Goal: Information Seeking & Learning: Check status

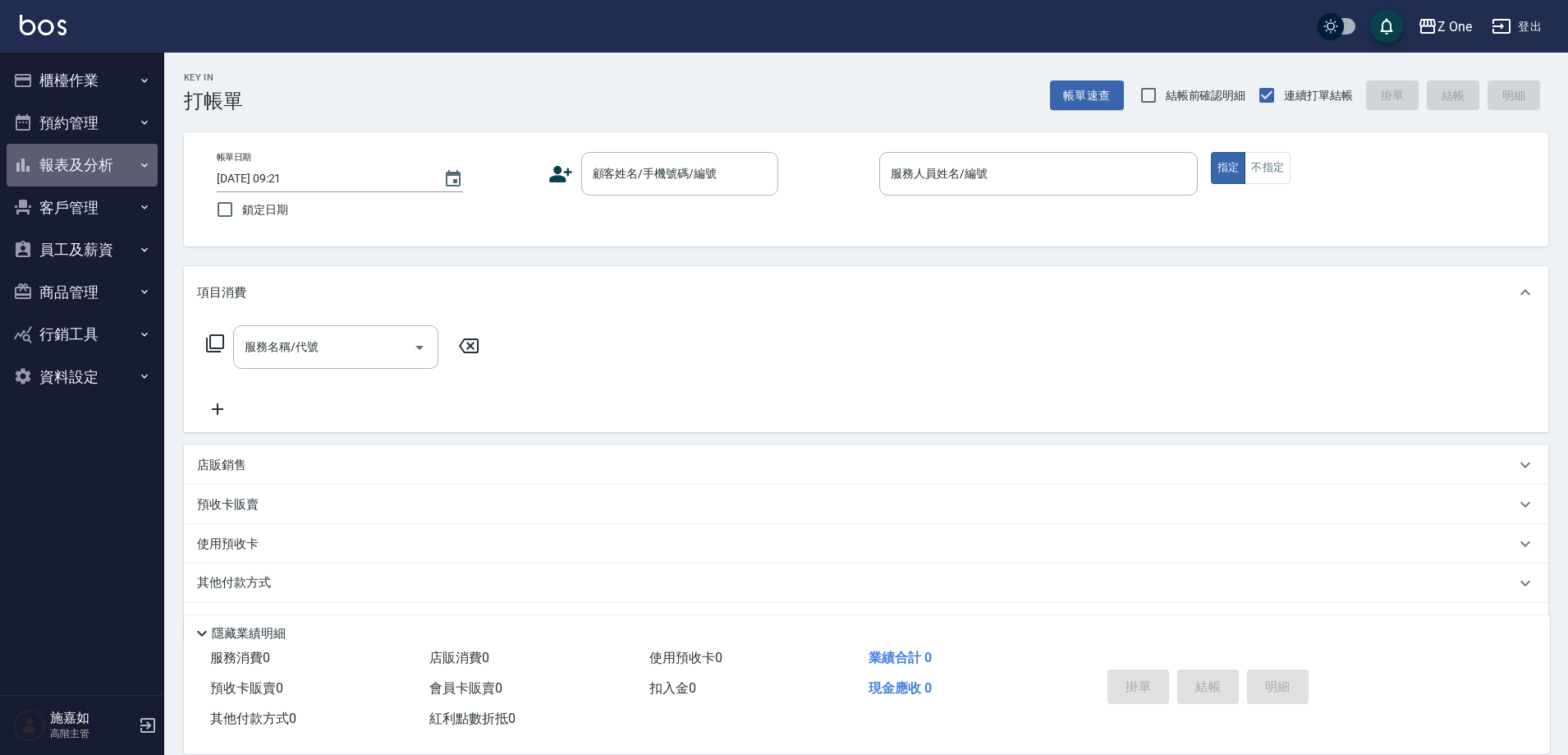
click at [54, 170] on button "報表及分析" at bounding box center [82, 165] width 151 height 43
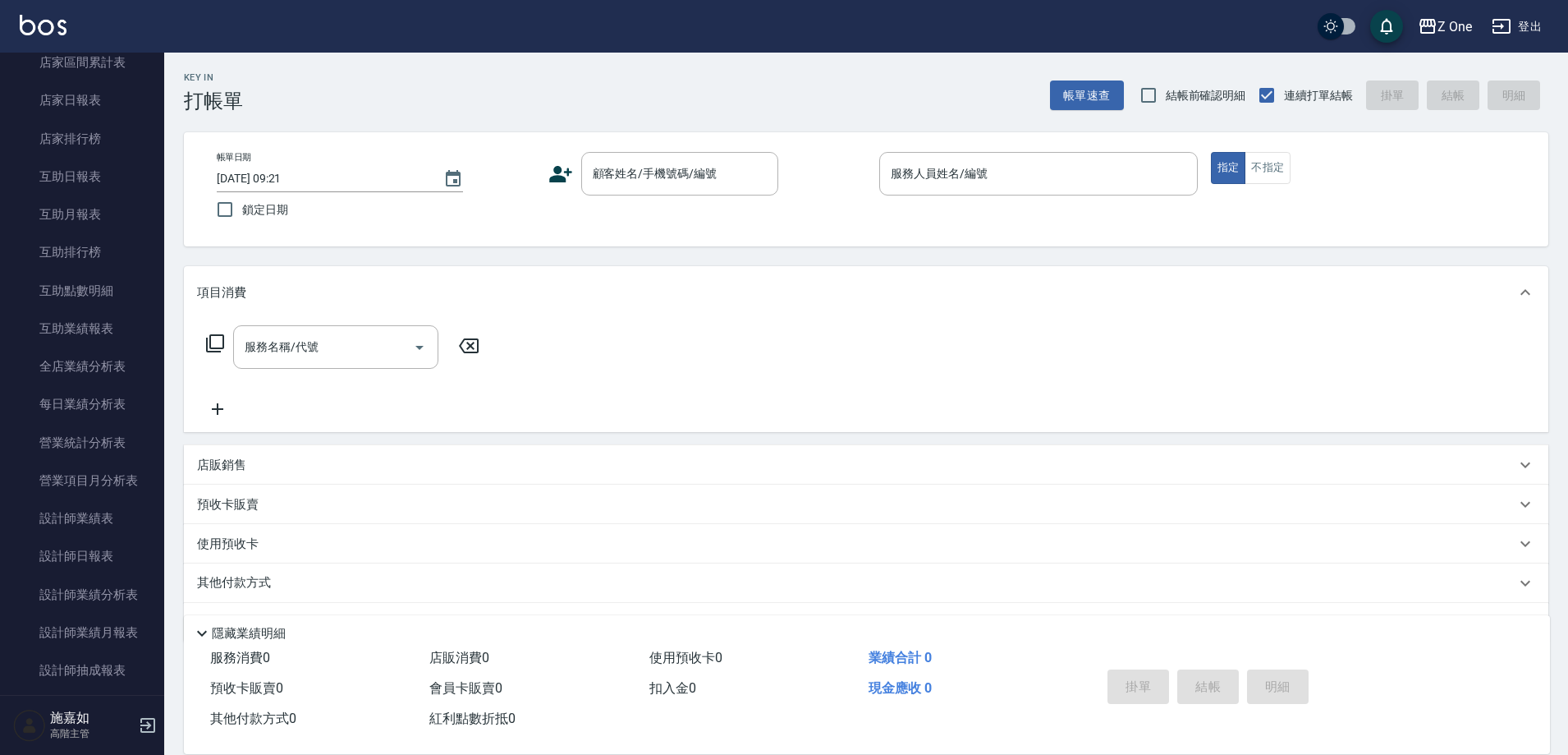
scroll to position [247, 0]
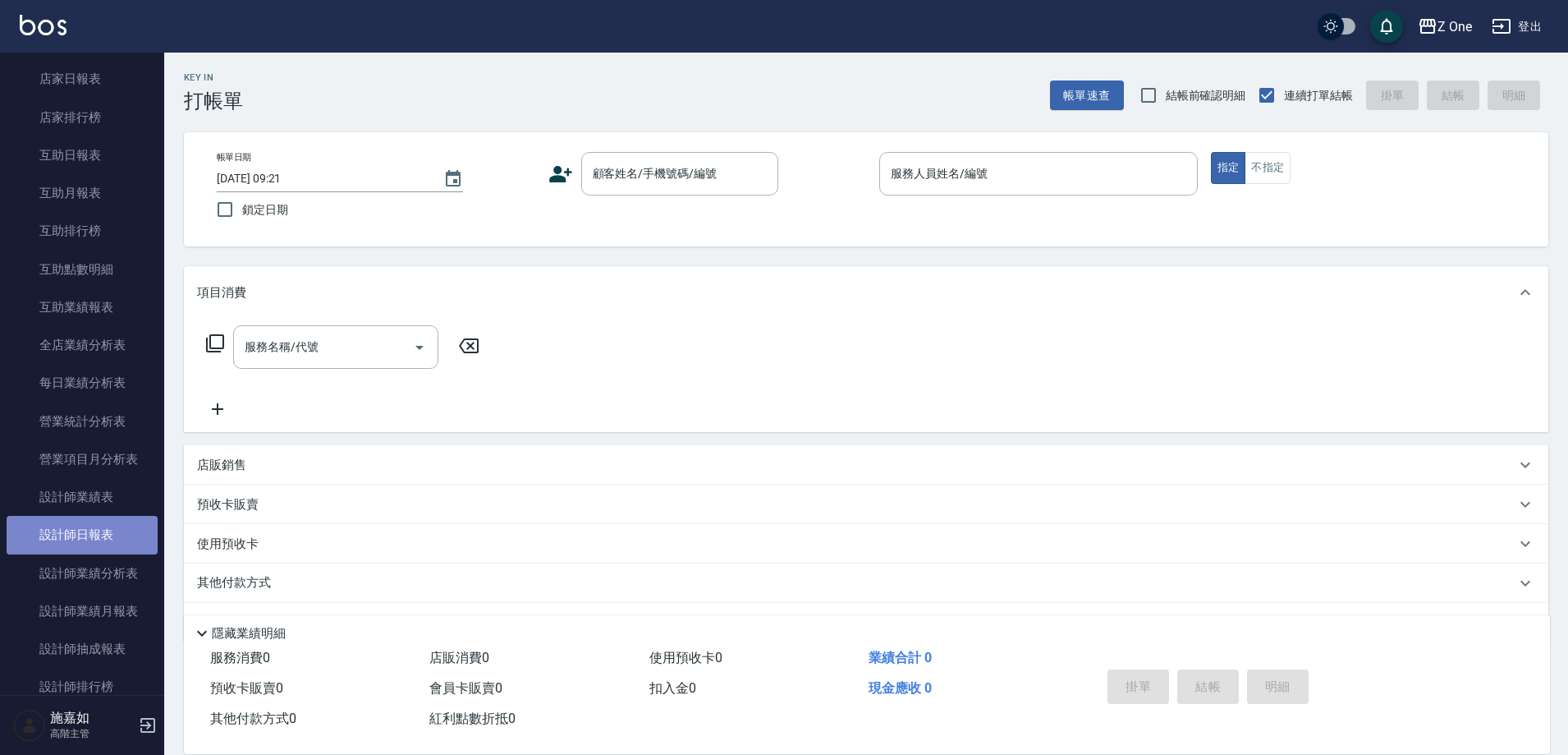
click at [115, 542] on link "設計師日報表" at bounding box center [82, 535] width 151 height 38
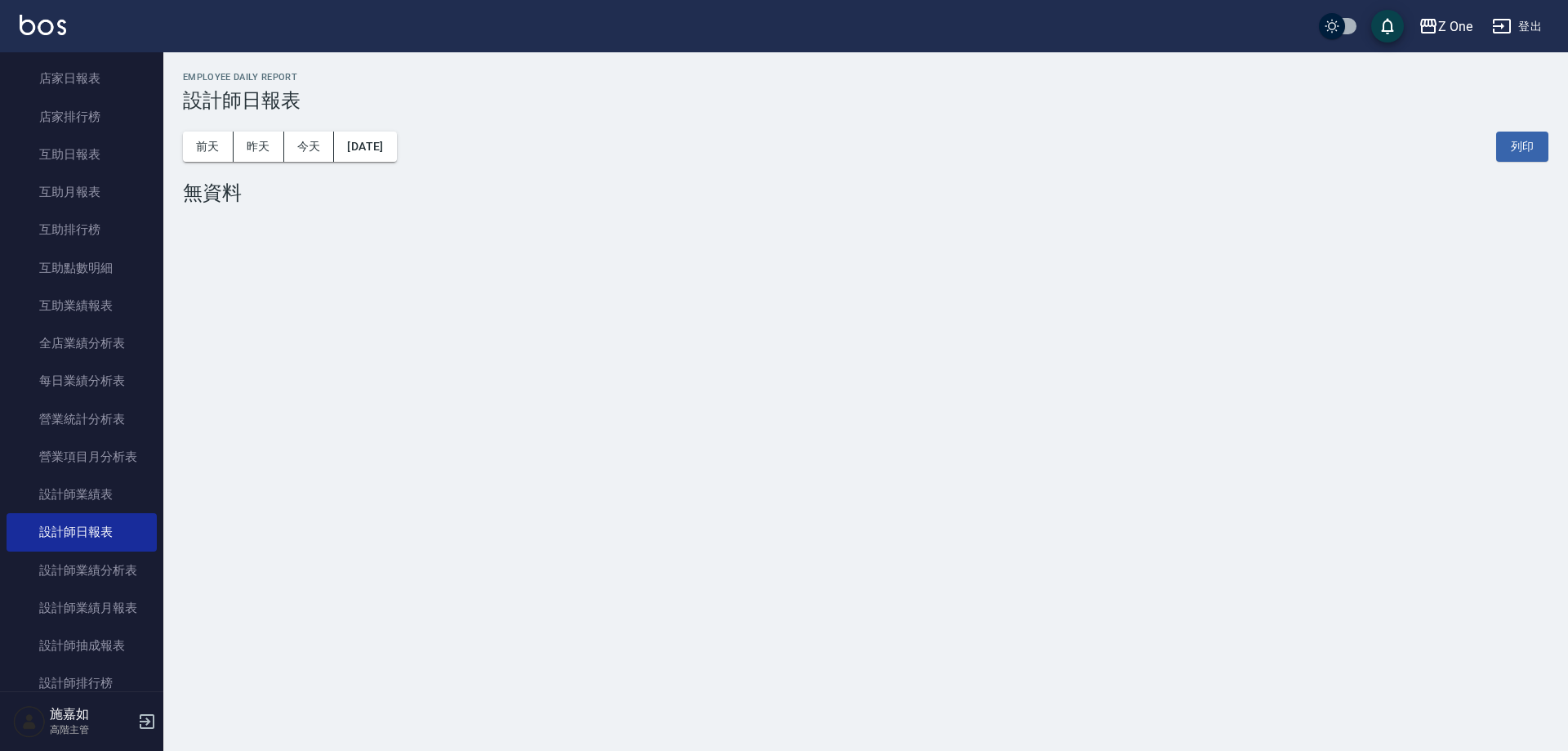
click at [259, 163] on div "[DATE] [DATE] [DATE] [DATE] 列印" at bounding box center [866, 147] width 1365 height 70
click at [243, 143] on button "昨天" at bounding box center [259, 147] width 51 height 31
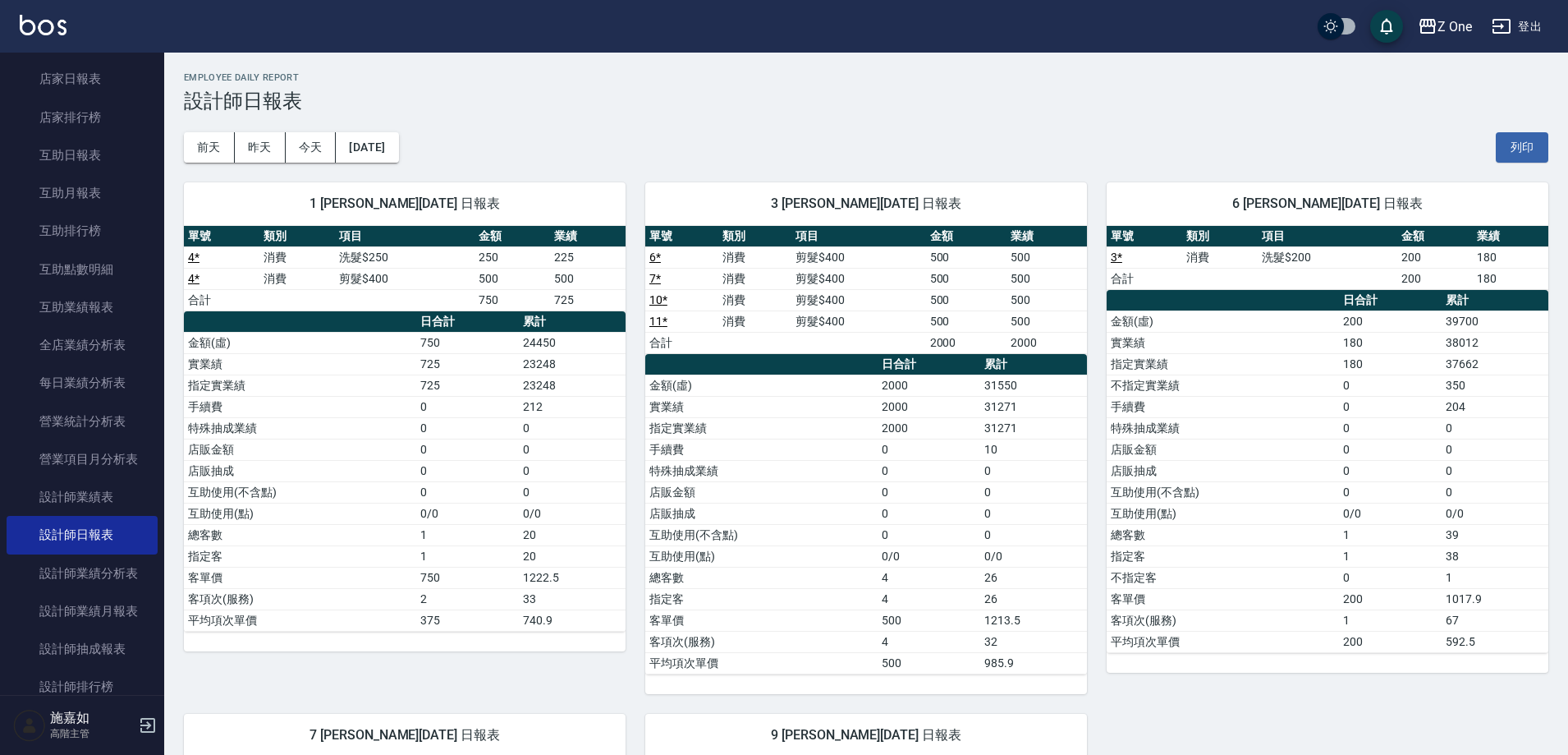
click at [349, 499] on td "互助使用(不含點)" at bounding box center [300, 491] width 232 height 21
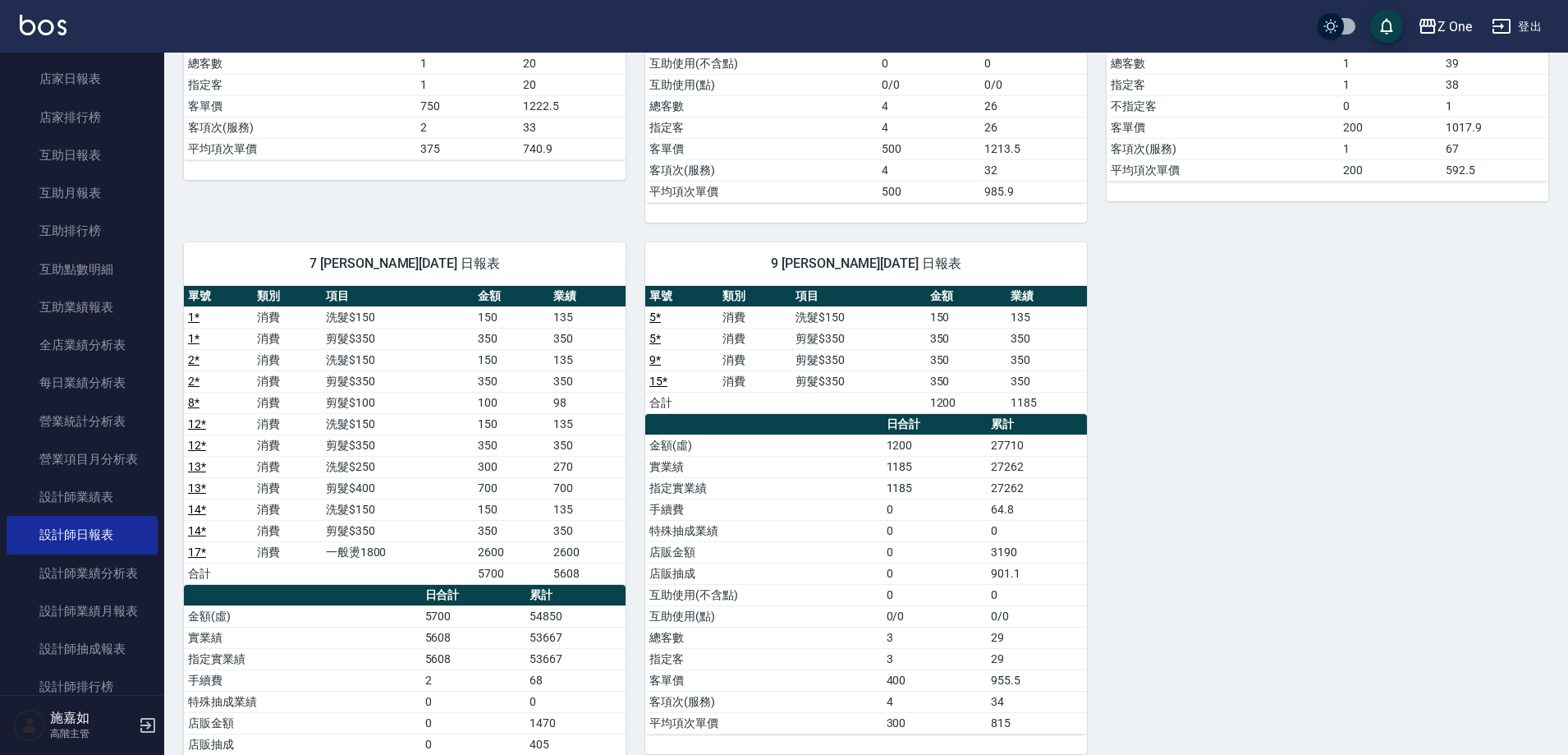
scroll to position [493, 0]
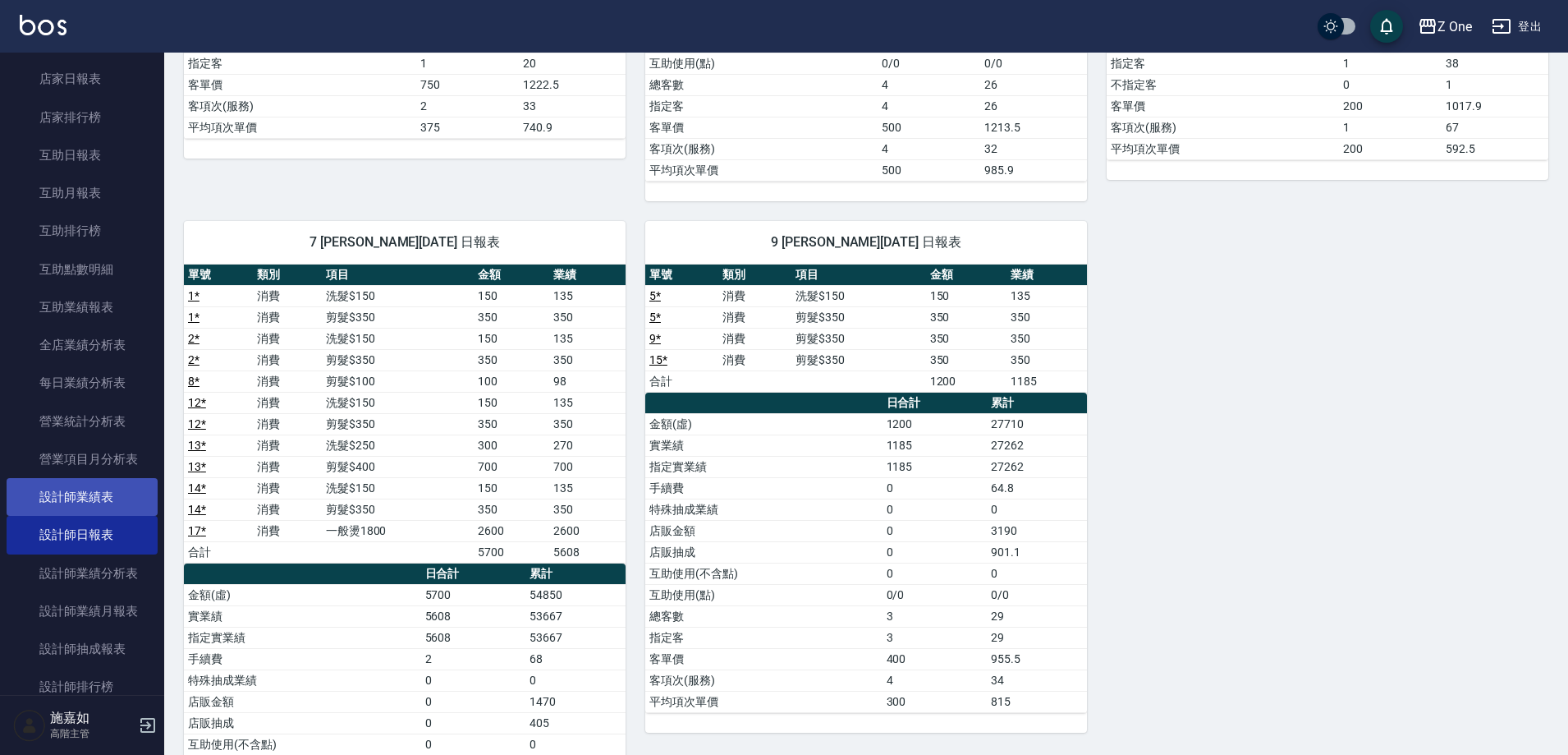
click at [106, 494] on link "設計師業績表" at bounding box center [82, 497] width 151 height 38
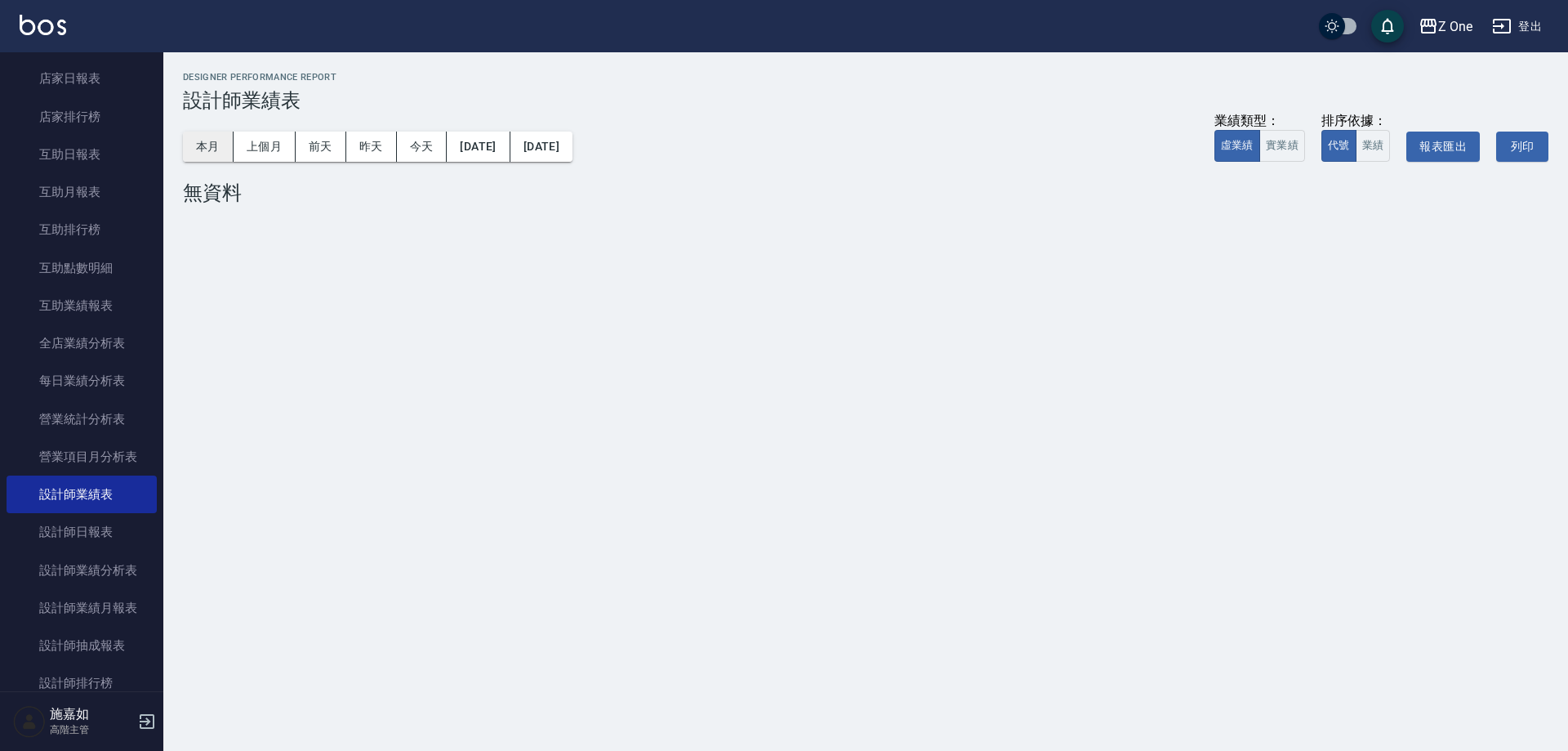
click at [220, 143] on button "本月" at bounding box center [209, 147] width 51 height 31
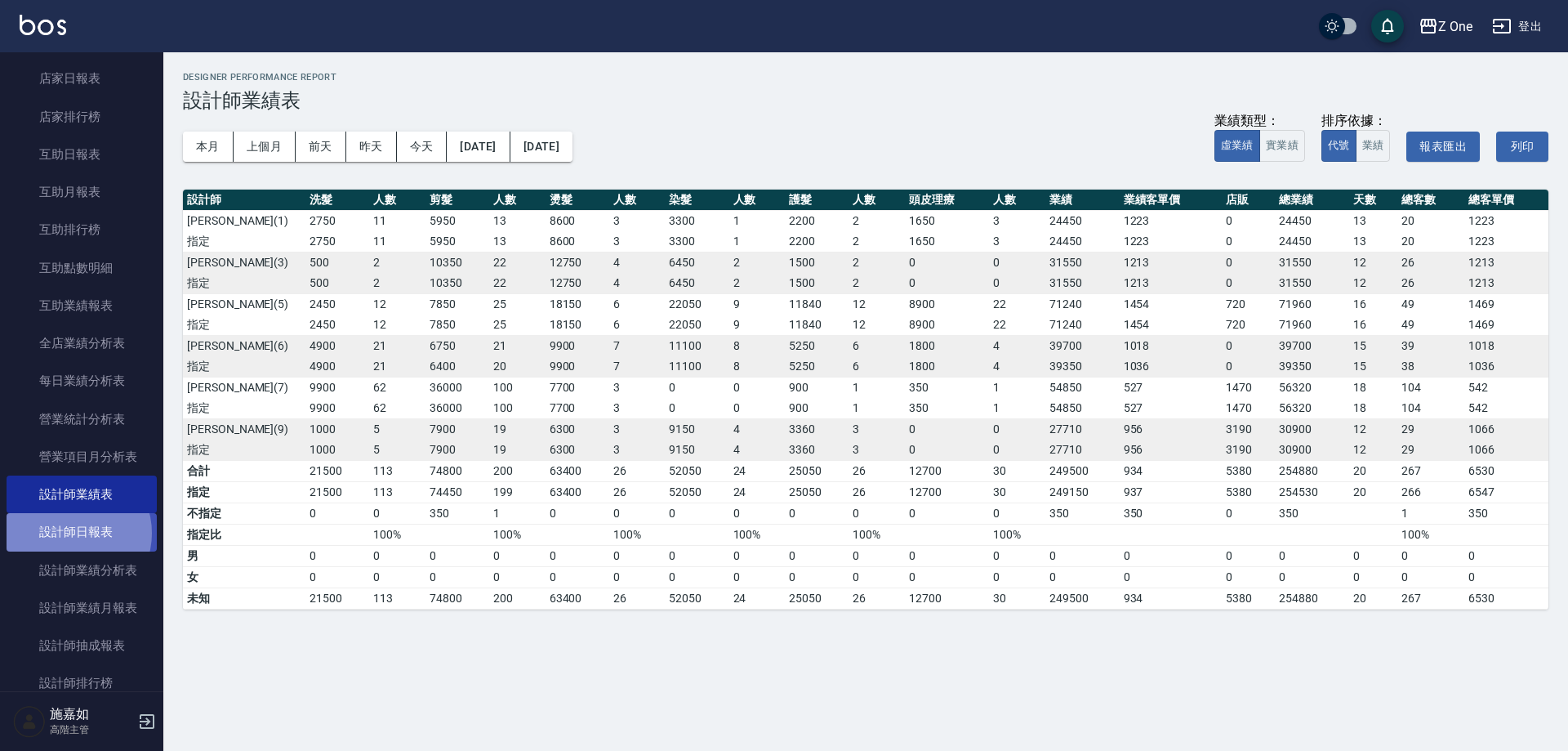
click at [74, 533] on link "設計師日報表" at bounding box center [81, 532] width 150 height 37
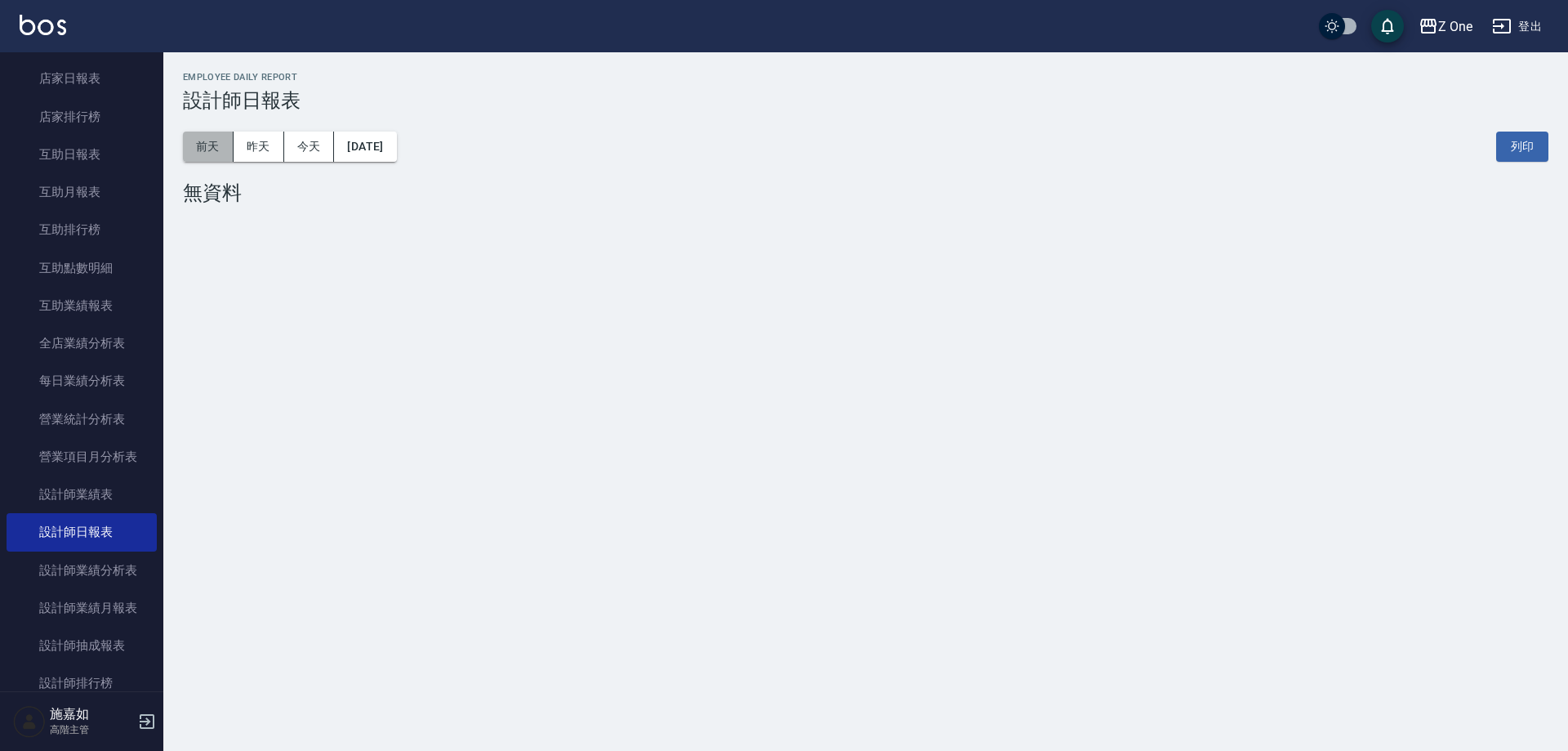
click at [220, 154] on button "前天" at bounding box center [209, 147] width 51 height 31
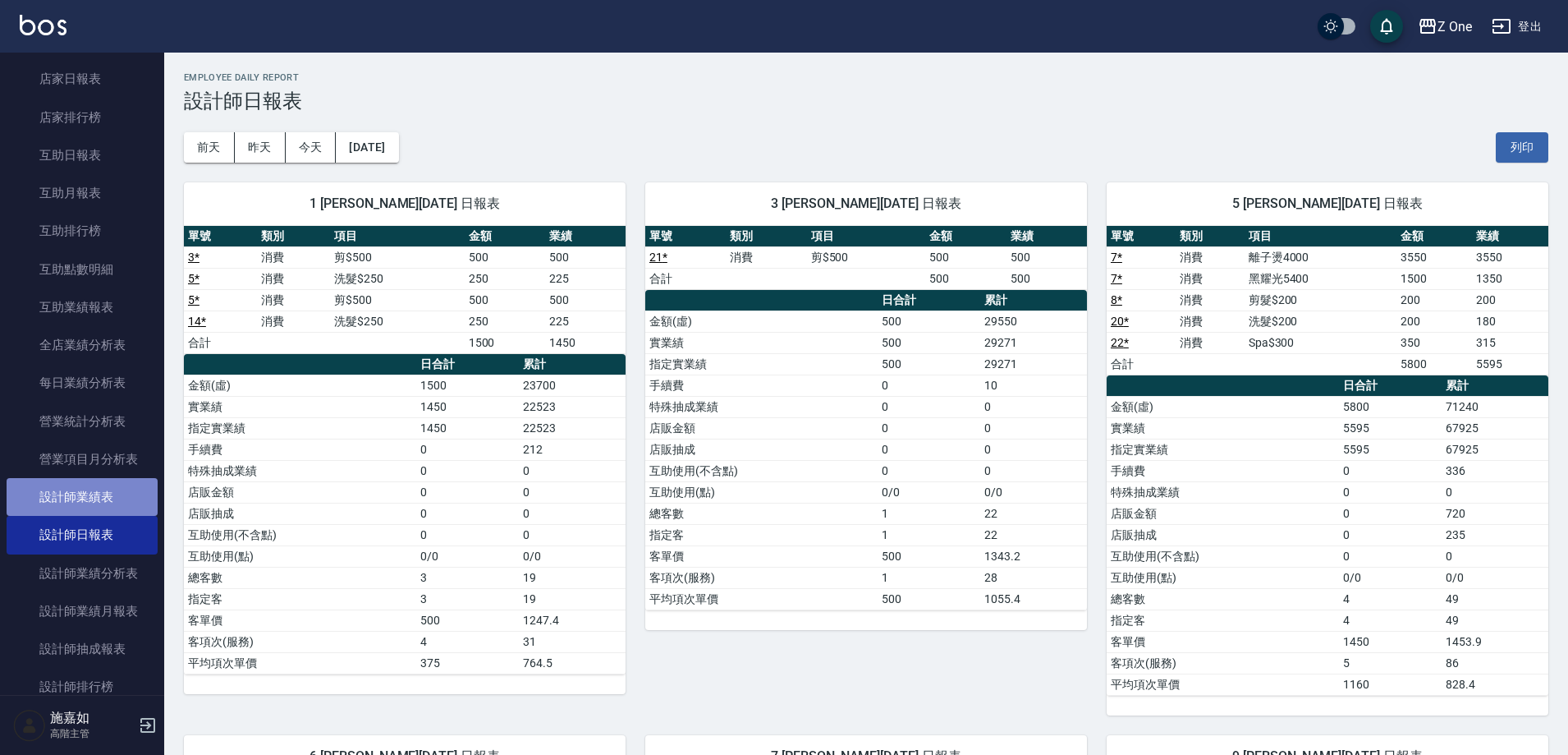
click at [127, 485] on link "設計師業績表" at bounding box center [82, 497] width 151 height 38
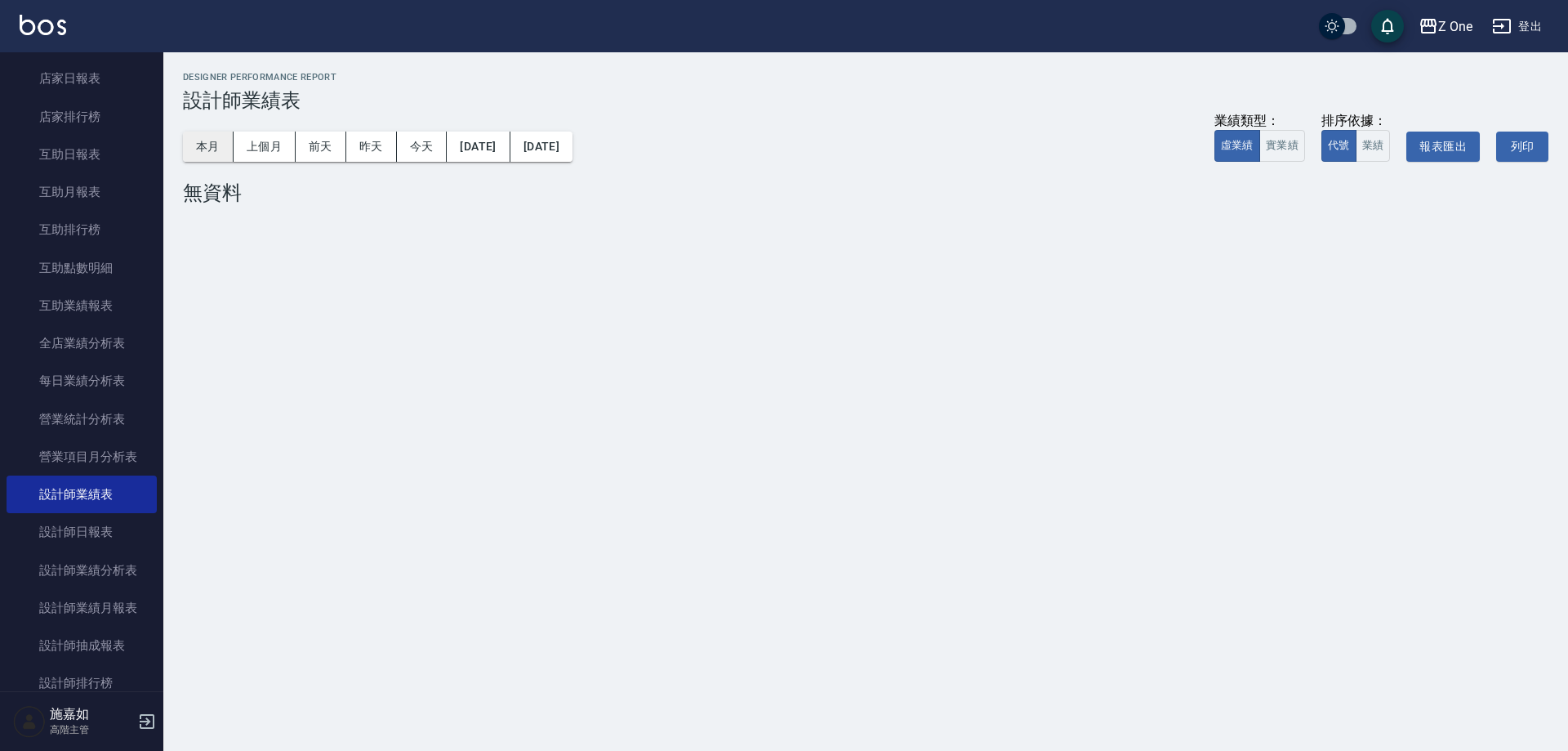
click at [190, 153] on button "本月" at bounding box center [209, 147] width 51 height 31
